Goal: Use online tool/utility

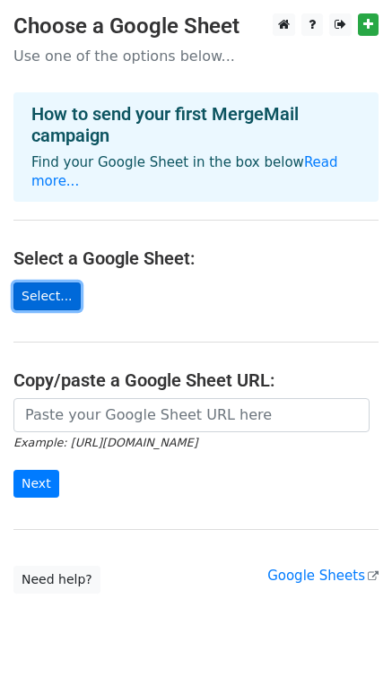
click at [40, 283] on link "Select..." at bounding box center [46, 297] width 67 height 28
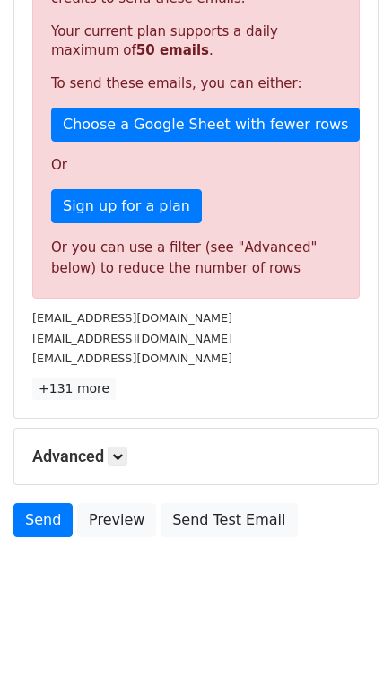
scroll to position [462, 0]
